Goal: Task Accomplishment & Management: Manage account settings

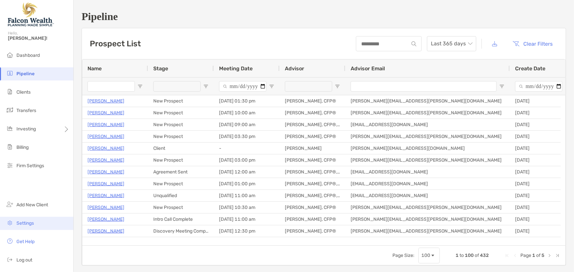
click at [27, 222] on span "Settings" at bounding box center [24, 224] width 17 height 6
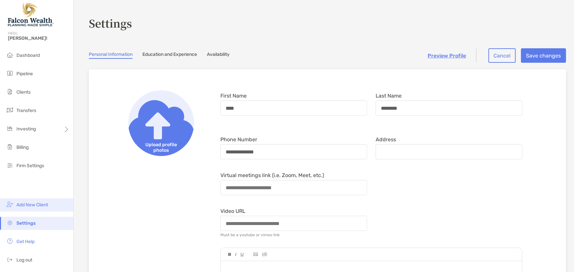
scroll to position [26, 0]
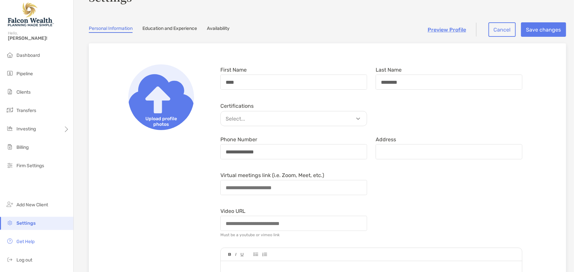
click at [210, 32] on link "Availability" at bounding box center [218, 29] width 23 height 7
click at [239, 27] on div "Personal Information Education and Experience Availability" at bounding box center [327, 29] width 477 height 7
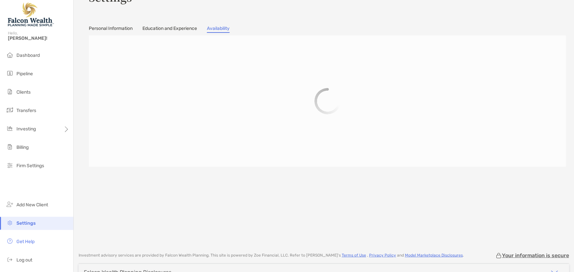
click at [224, 32] on link "Availability" at bounding box center [218, 29] width 23 height 7
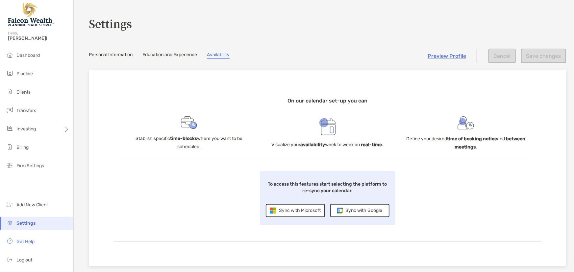
click at [341, 141] on p "Visualize your availability week to week on real-time ." at bounding box center [328, 145] width 112 height 8
drag, startPoint x: 149, startPoint y: 137, endPoint x: 270, endPoint y: 136, distance: 121.1
click at [161, 138] on p "Stablish specific time-blocks where you want to be scheduled." at bounding box center [189, 143] width 131 height 16
drag, startPoint x: 425, startPoint y: 135, endPoint x: 539, endPoint y: 143, distance: 114.1
click at [425, 135] on p "Define your desired time of booking notice and between meetings ." at bounding box center [466, 143] width 131 height 16
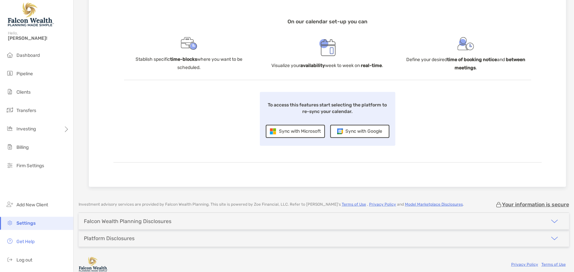
scroll to position [85, 0]
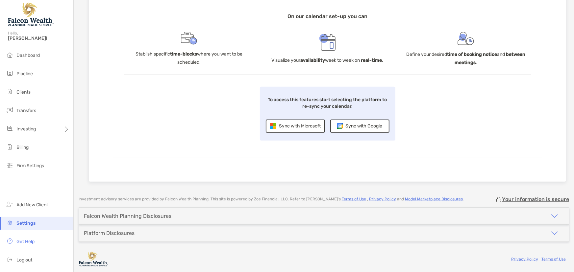
click at [363, 129] on div "Sync with Google" at bounding box center [359, 126] width 59 height 13
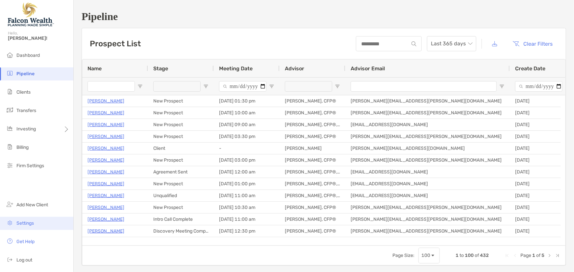
click at [28, 220] on li "Settings" at bounding box center [36, 223] width 73 height 13
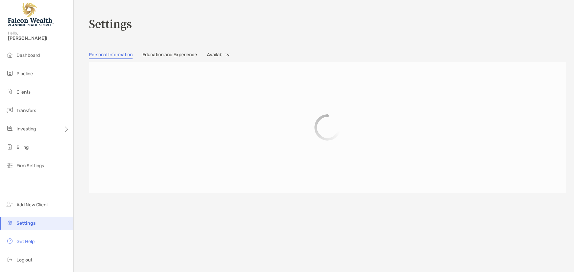
click at [227, 57] on link "Availability" at bounding box center [218, 55] width 23 height 7
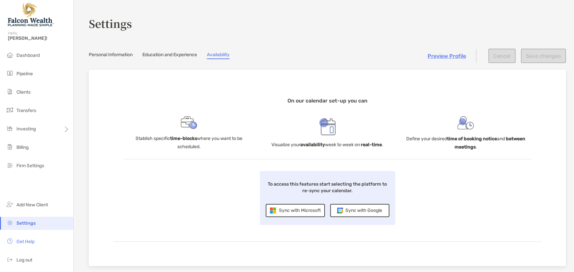
click at [344, 204] on div "Sync with Google" at bounding box center [359, 210] width 59 height 13
click at [347, 212] on div "Sync with Google" at bounding box center [359, 210] width 59 height 13
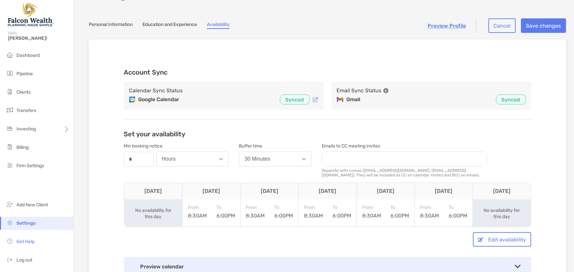
scroll to position [30, 0]
